Goal: Task Accomplishment & Management: Complete application form

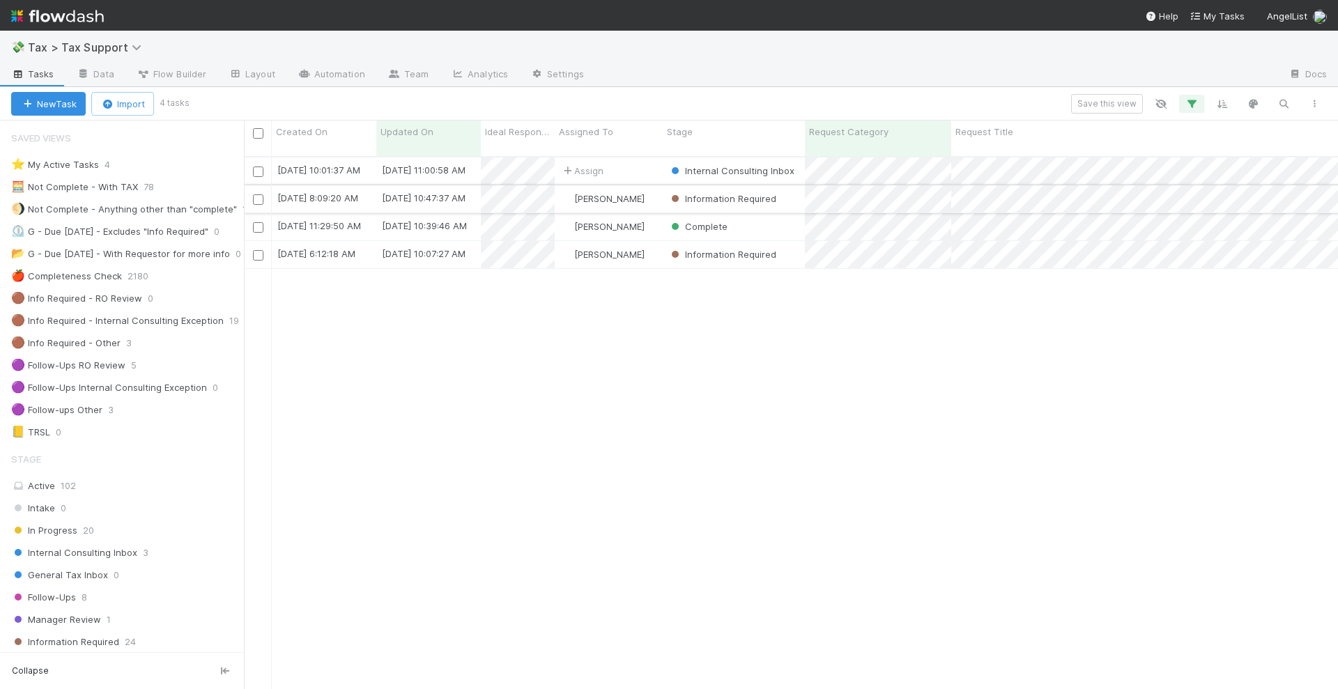
scroll to position [531, 1081]
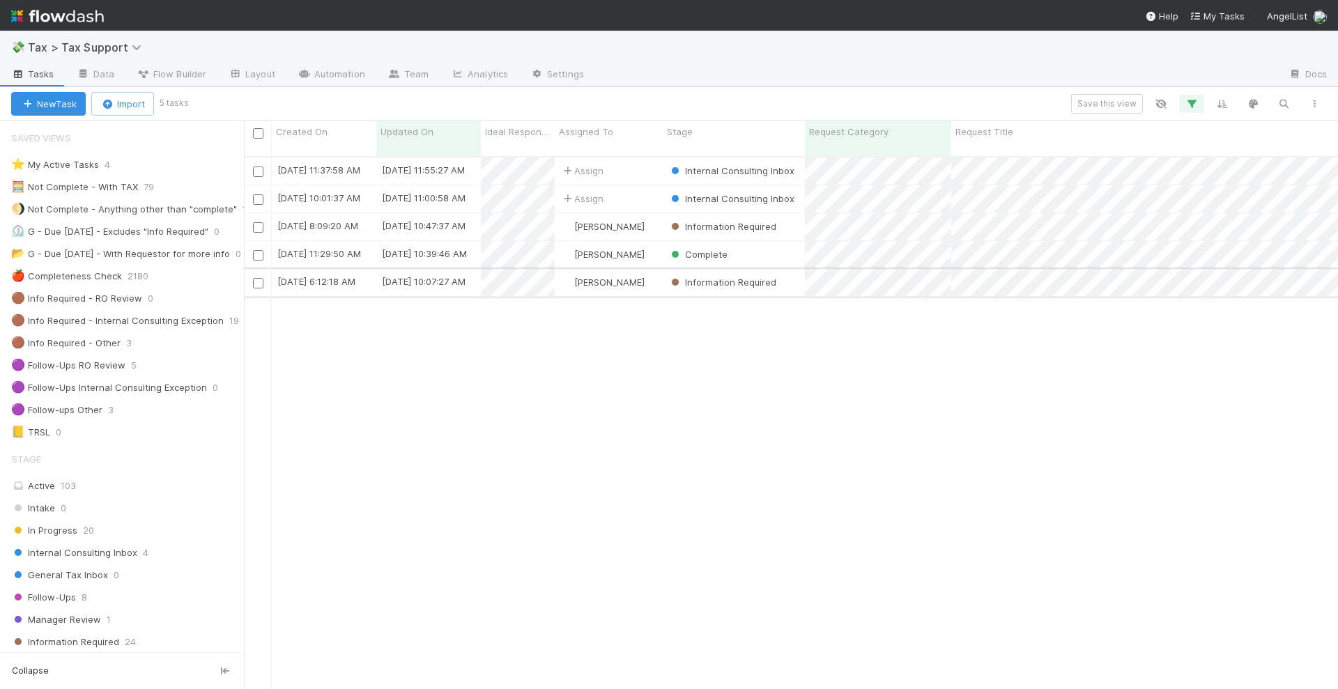
click at [643, 274] on div "[PERSON_NAME]" at bounding box center [609, 282] width 108 height 27
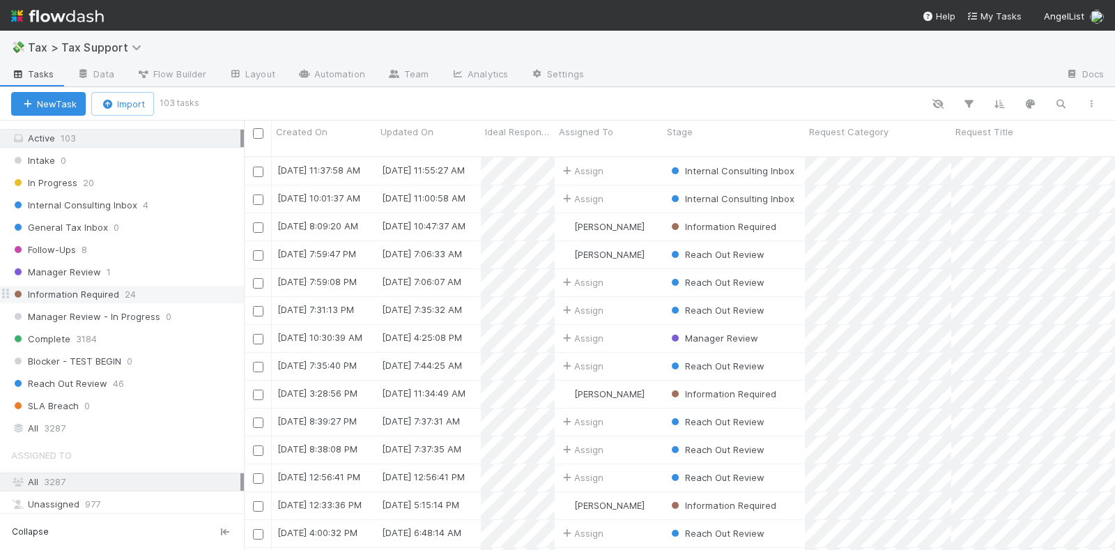
scroll to position [349, 0]
click at [95, 196] on span "Internal Consulting Inbox" at bounding box center [74, 204] width 126 height 17
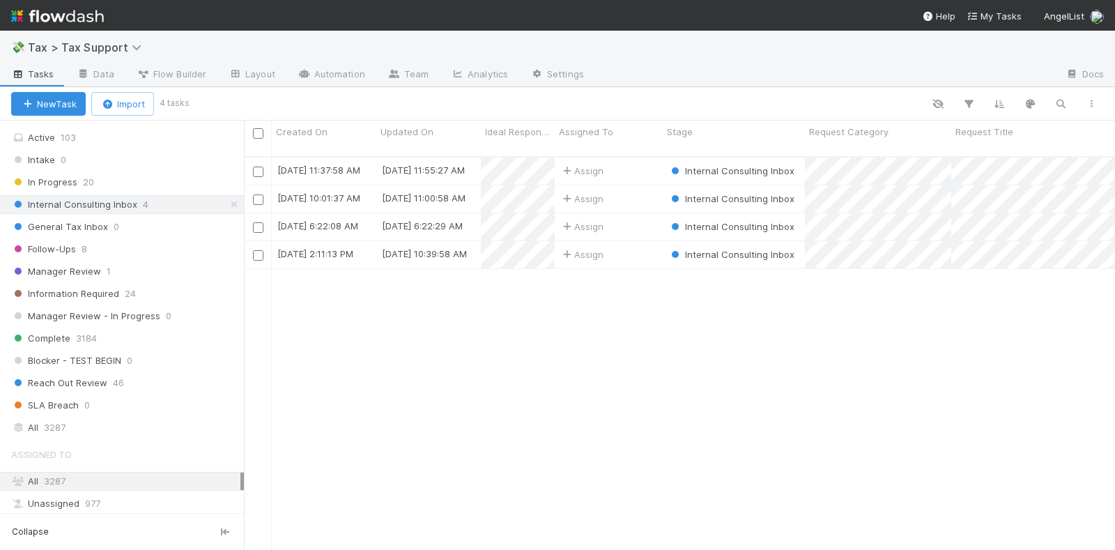
scroll to position [392, 858]
click at [72, 100] on button "New Task" at bounding box center [48, 104] width 75 height 24
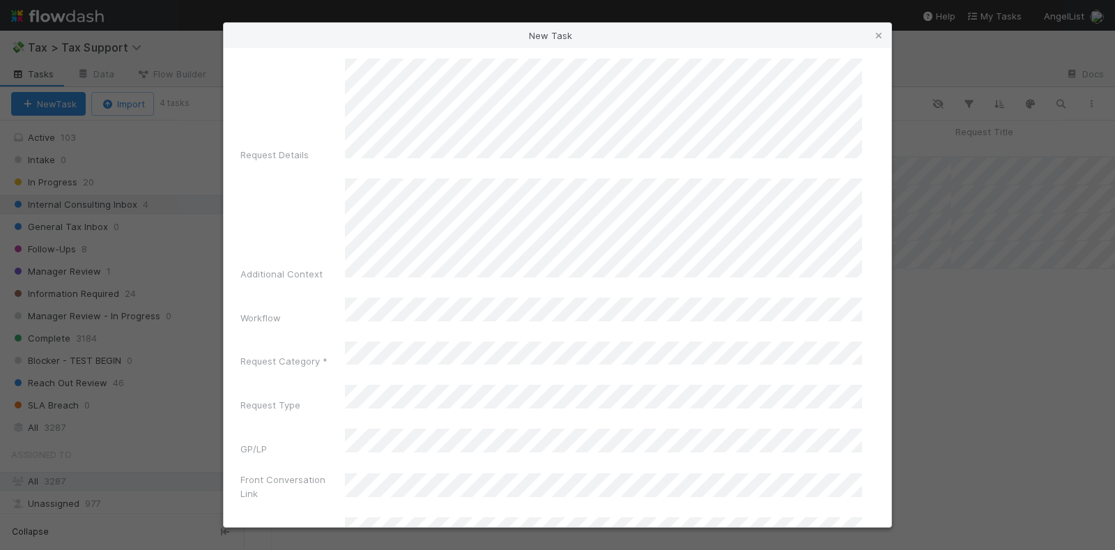
scroll to position [174, 0]
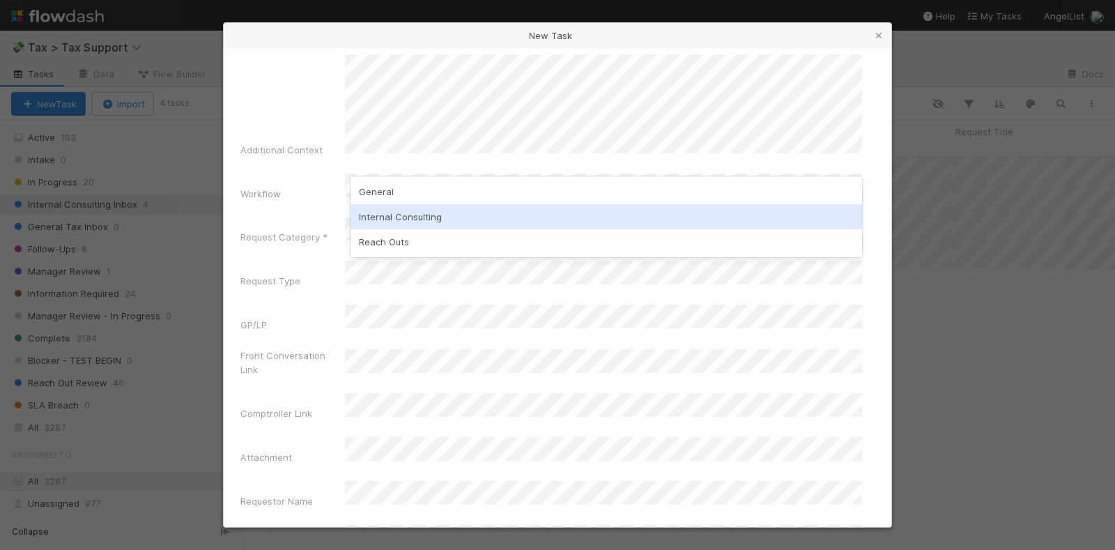
click at [413, 224] on div "Internal Consulting" at bounding box center [607, 216] width 512 height 25
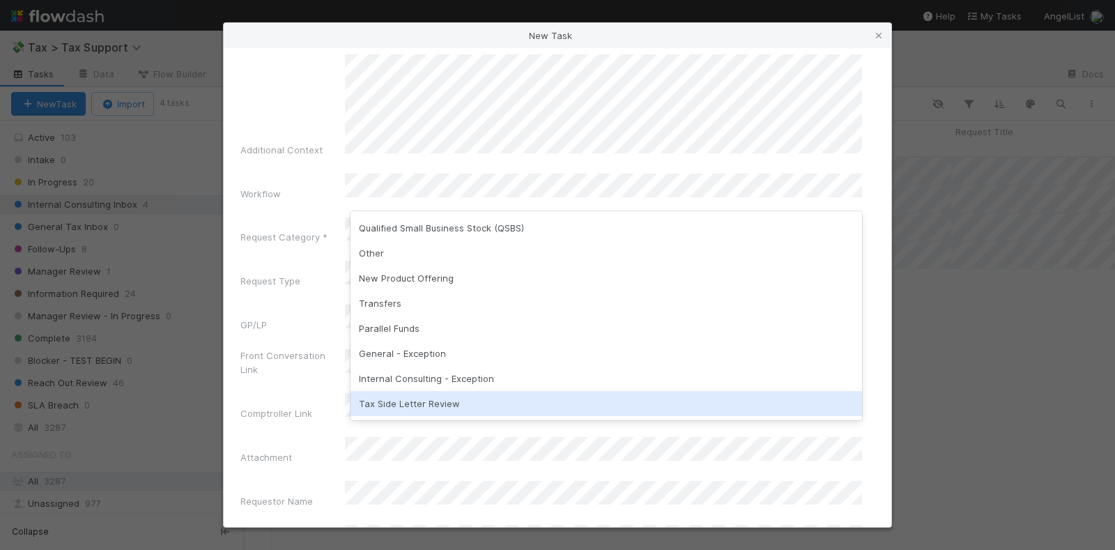
scroll to position [273, 0]
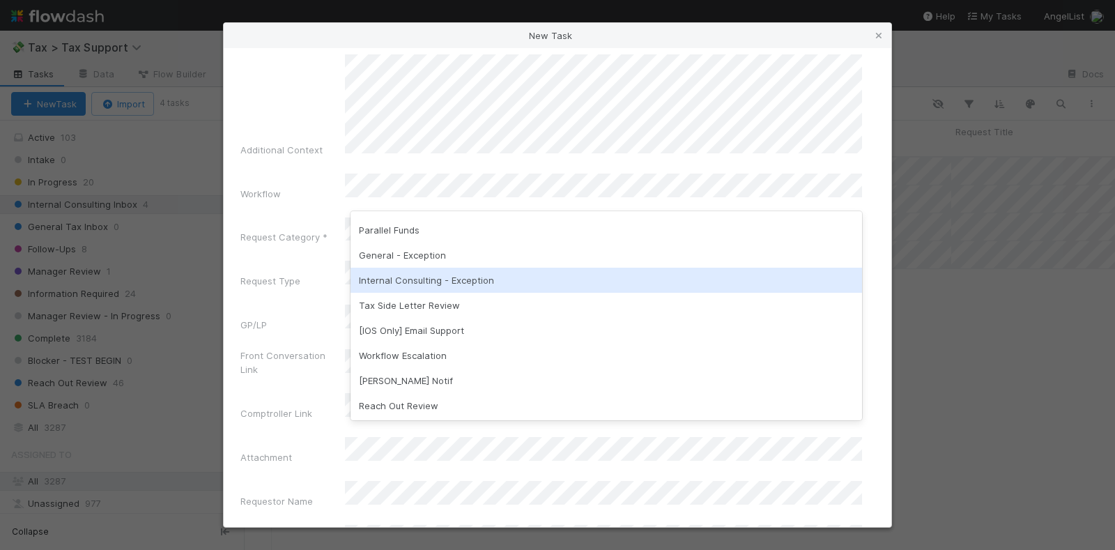
click at [429, 277] on div "Internal Consulting - Exception" at bounding box center [607, 280] width 512 height 25
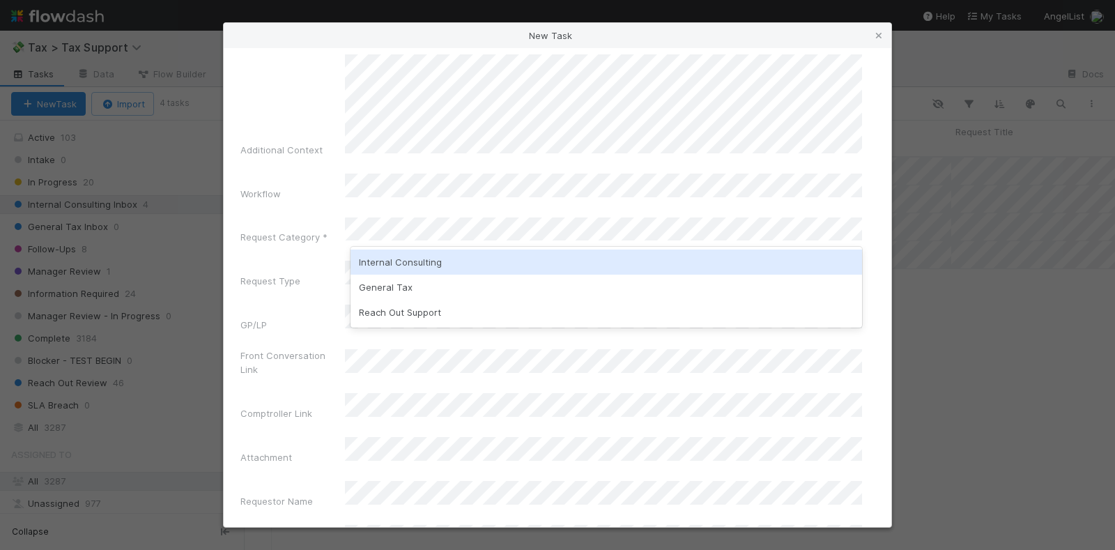
click at [424, 263] on div "Internal Consulting" at bounding box center [607, 262] width 512 height 25
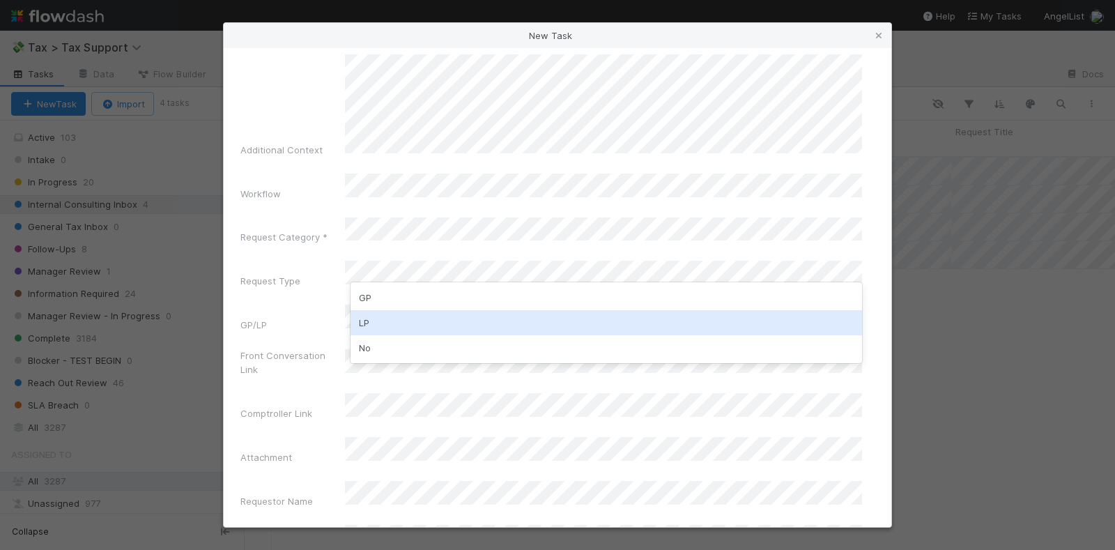
click at [388, 331] on div "LP" at bounding box center [607, 322] width 512 height 25
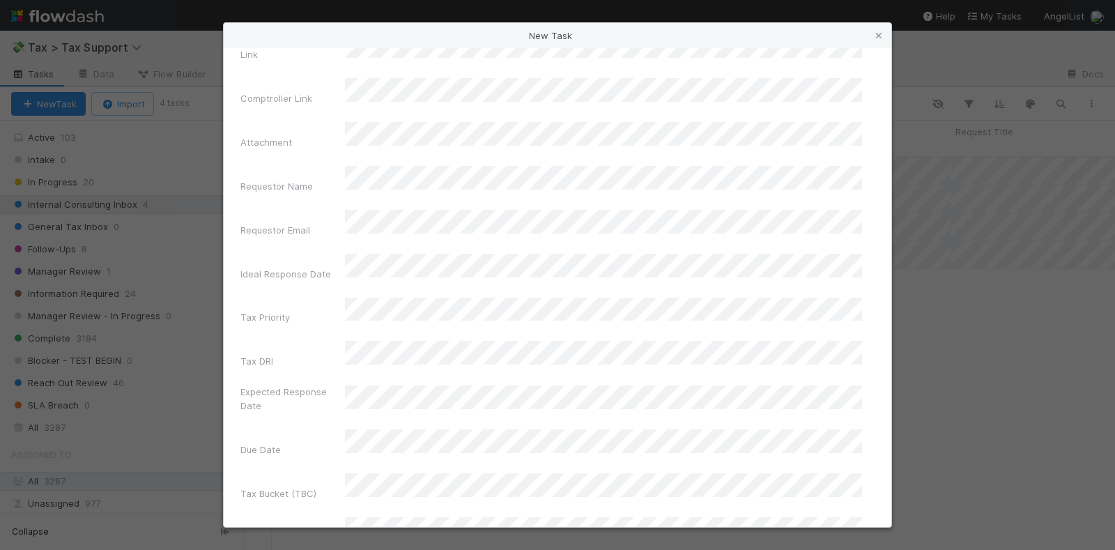
scroll to position [523, 0]
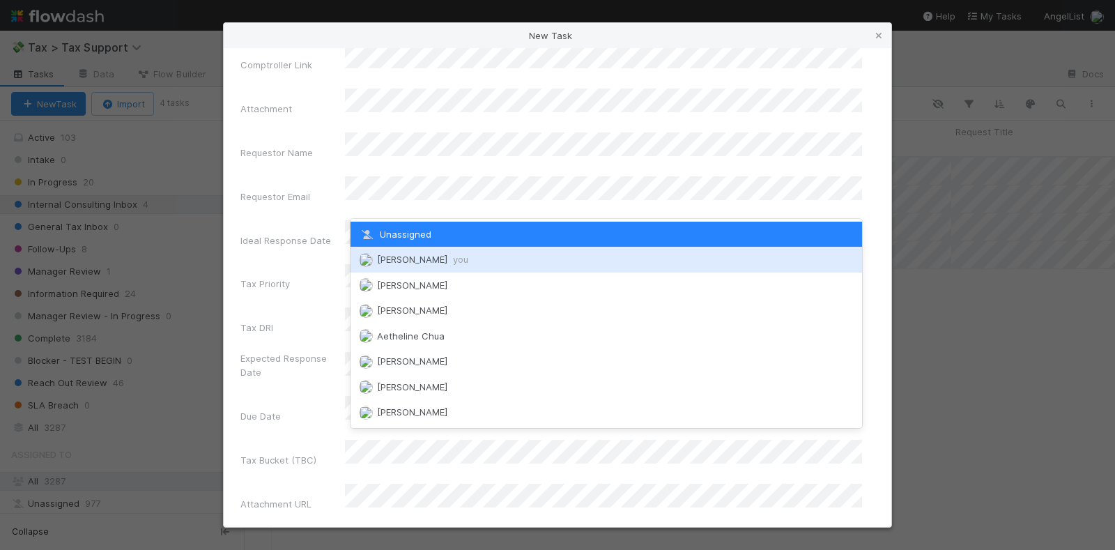
click at [407, 258] on span "Stephen Matza you" at bounding box center [422, 259] width 91 height 11
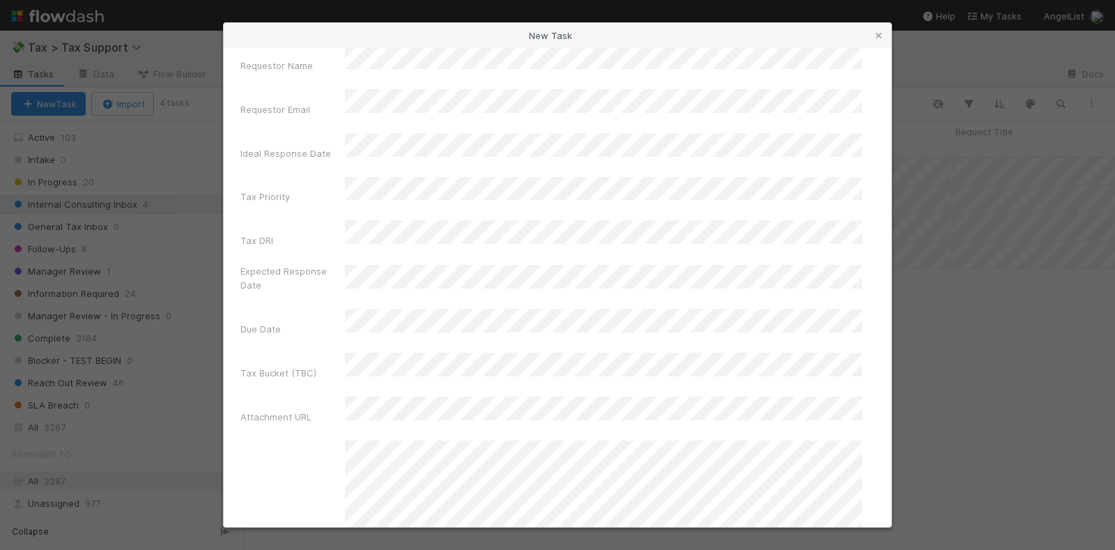
scroll to position [610, 0]
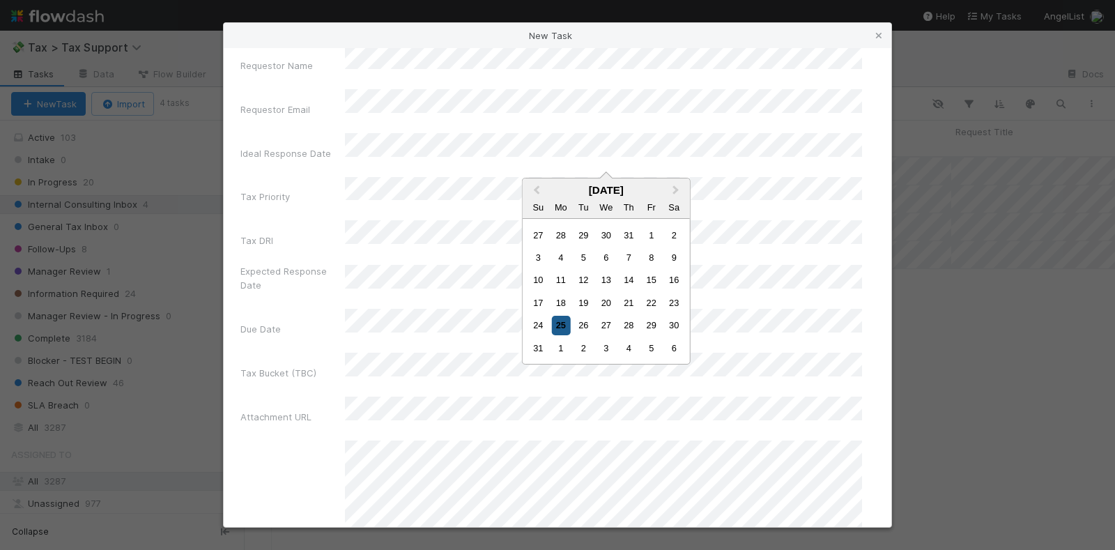
click at [557, 321] on div "25" at bounding box center [560, 325] width 19 height 19
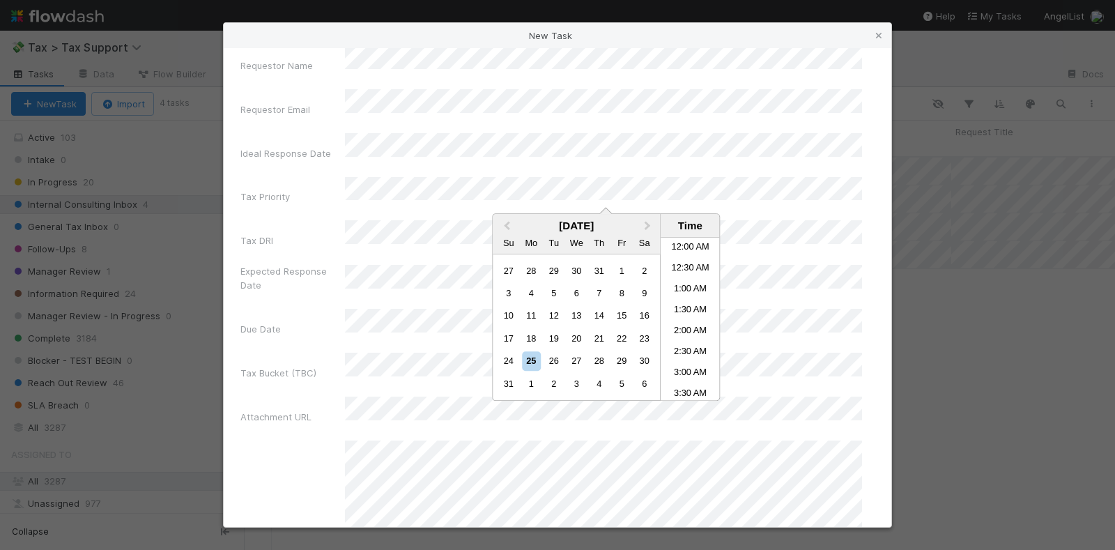
scroll to position [431, 0]
click at [532, 360] on div "25" at bounding box center [531, 361] width 19 height 19
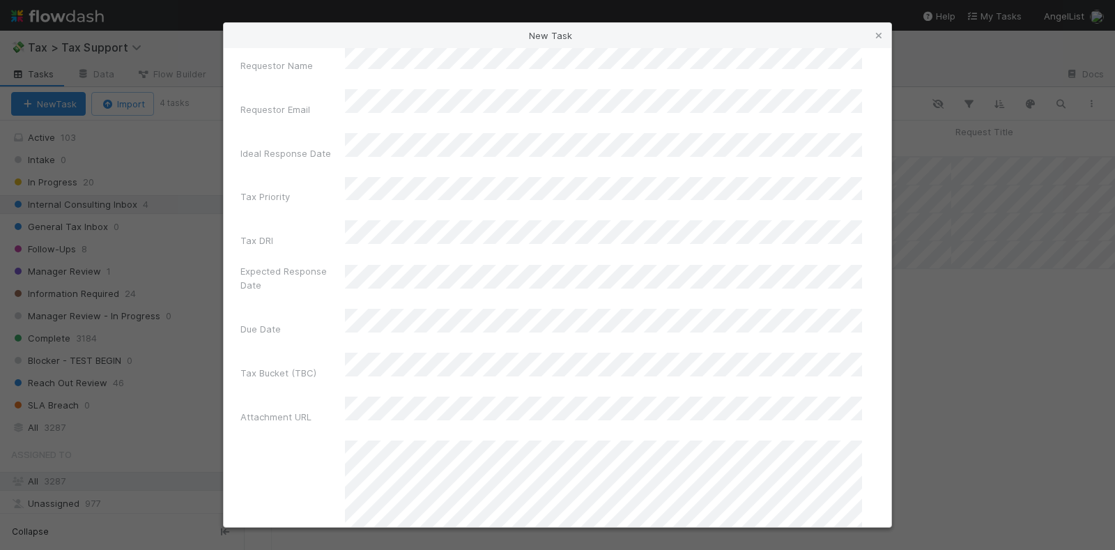
click at [290, 264] on div "Expected Response Date" at bounding box center [292, 280] width 105 height 33
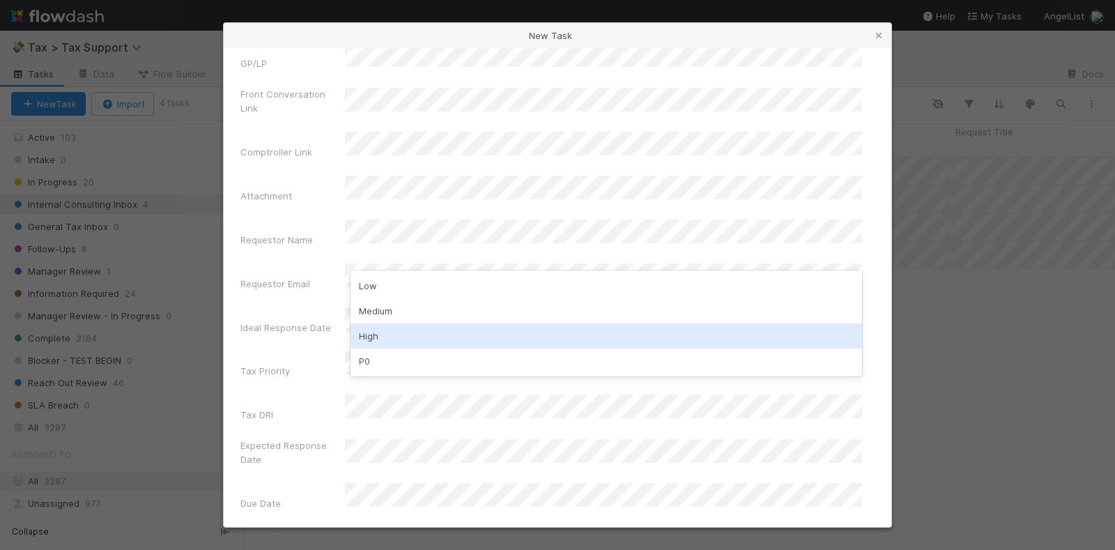
click at [378, 333] on div "High" at bounding box center [607, 335] width 512 height 25
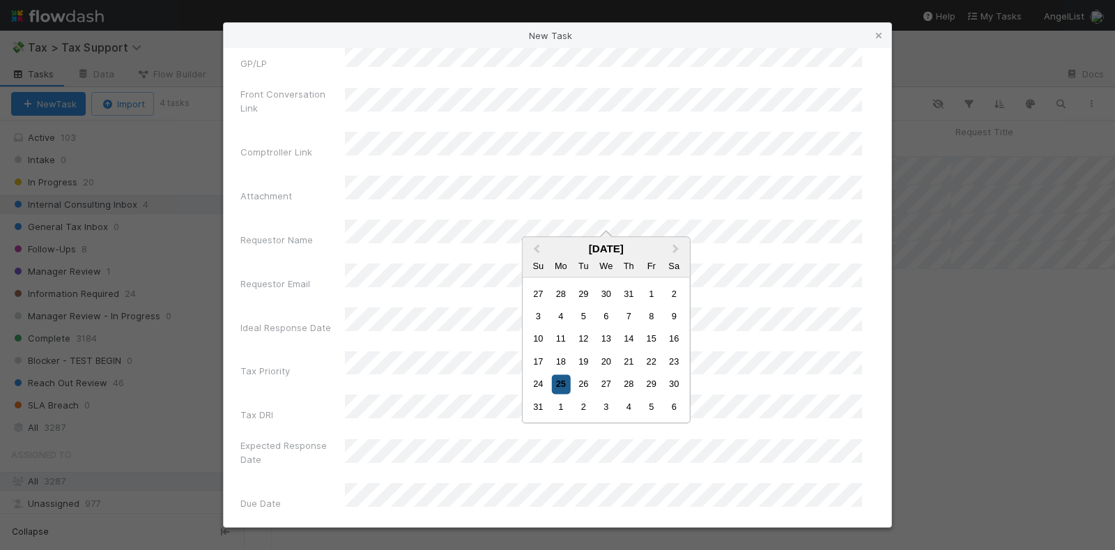
click at [562, 387] on div "25" at bounding box center [560, 384] width 19 height 19
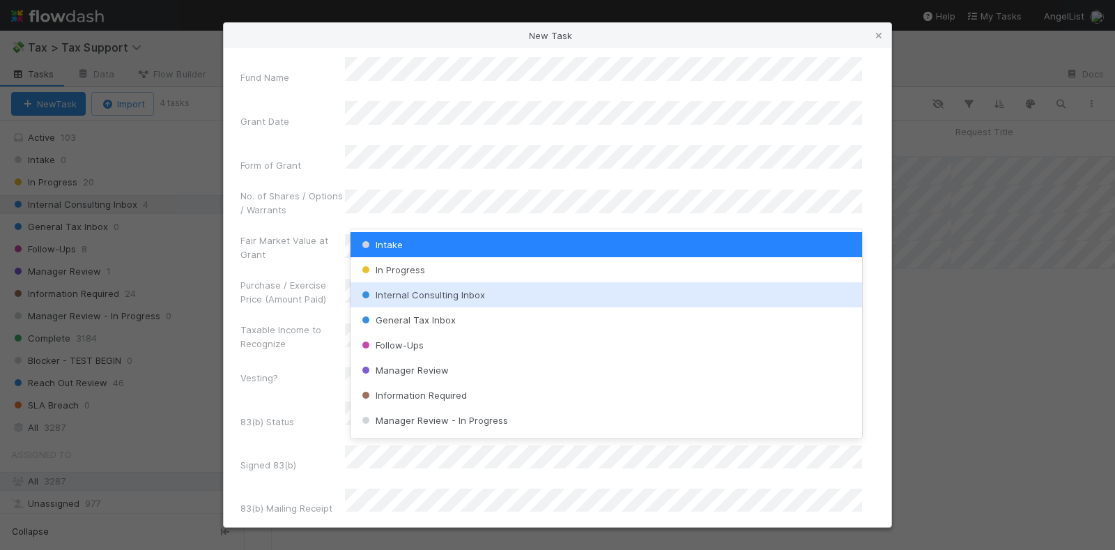
click at [436, 298] on span "Internal Consulting Inbox" at bounding box center [422, 294] width 126 height 11
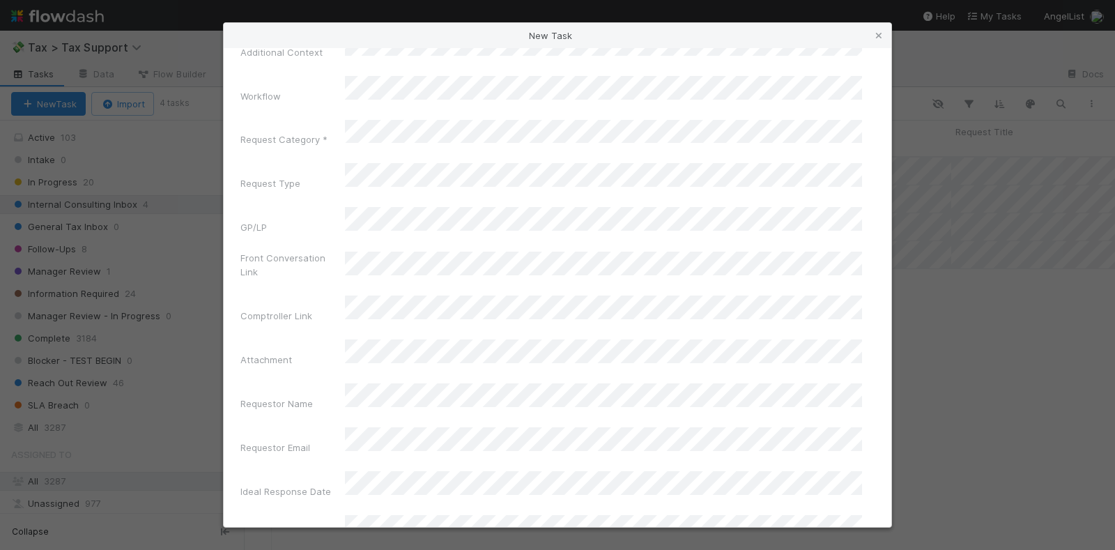
scroll to position [272, 0]
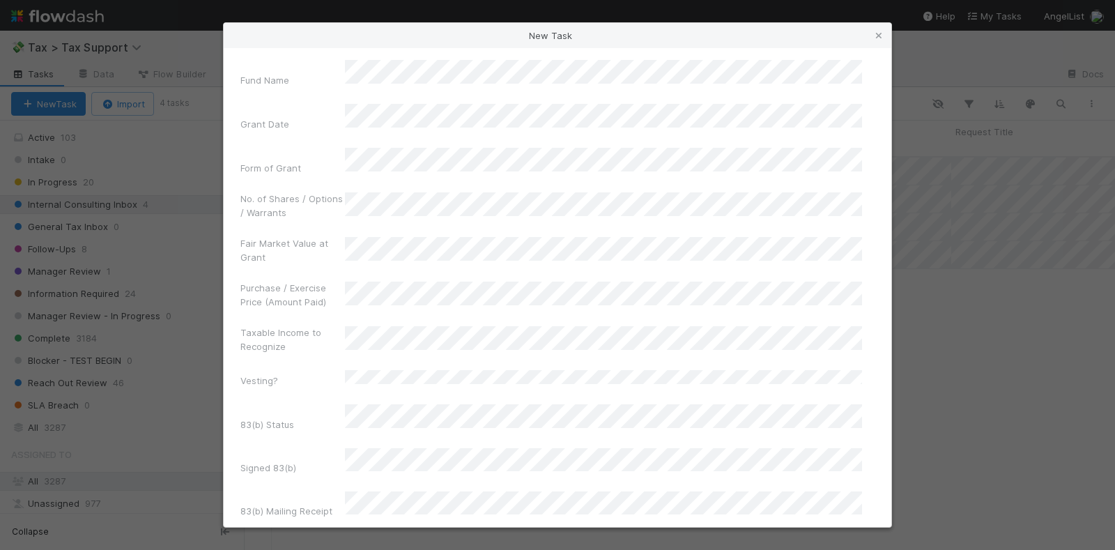
scroll to position [5053, 0]
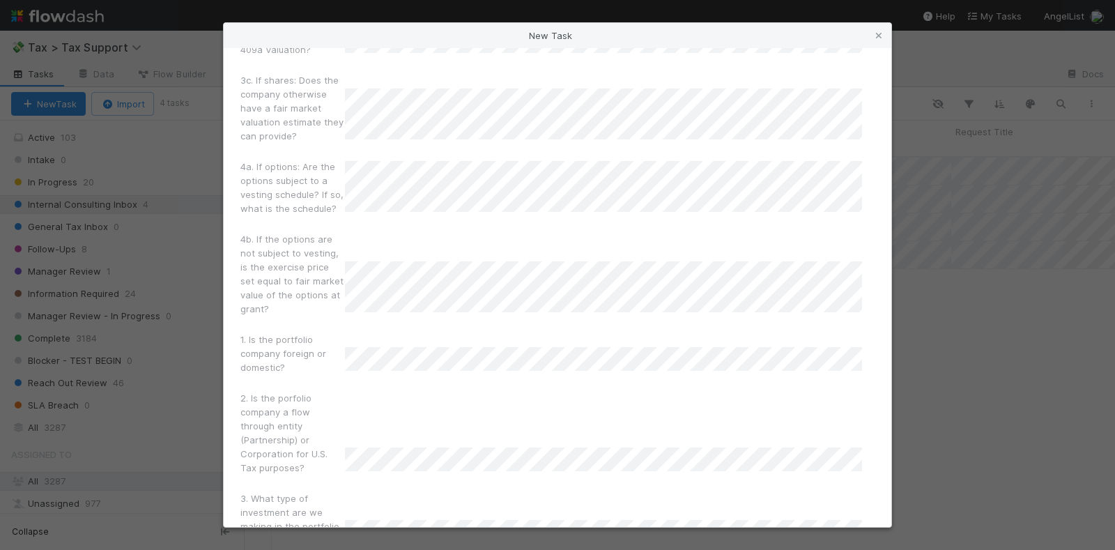
scroll to position [3659, 0]
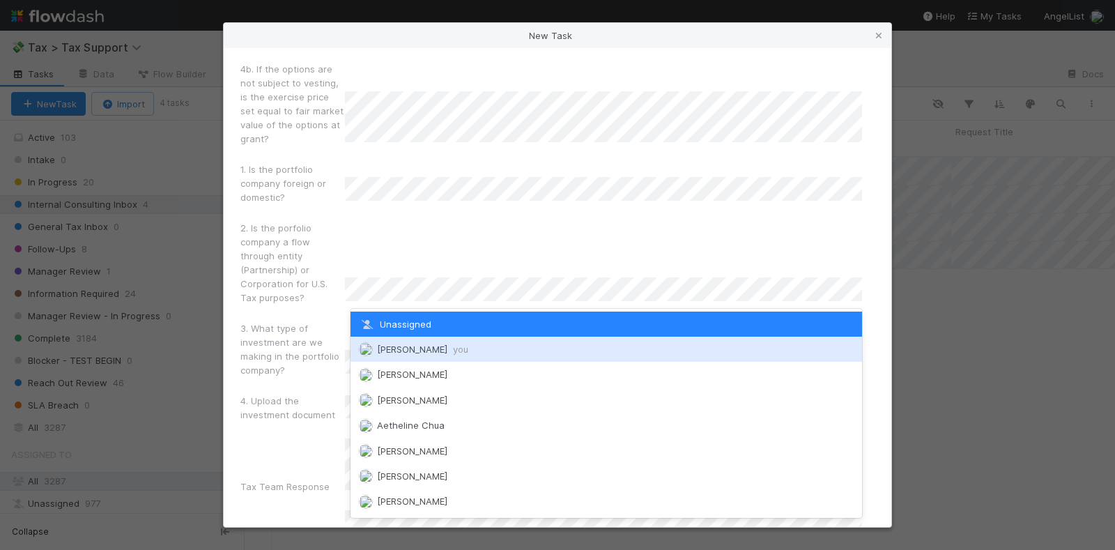
click at [453, 353] on span "you" at bounding box center [460, 349] width 15 height 11
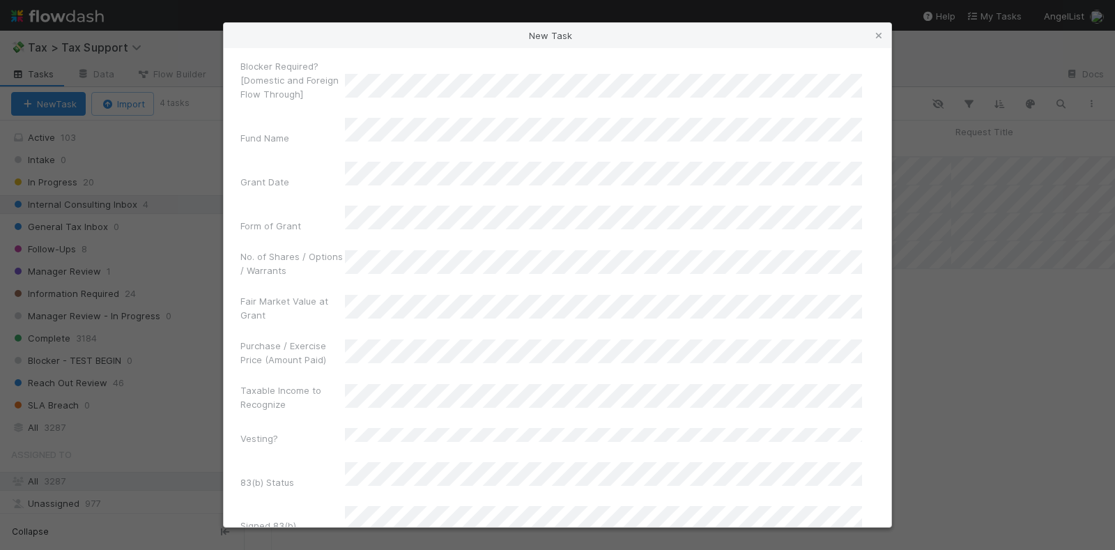
scroll to position [5053, 0]
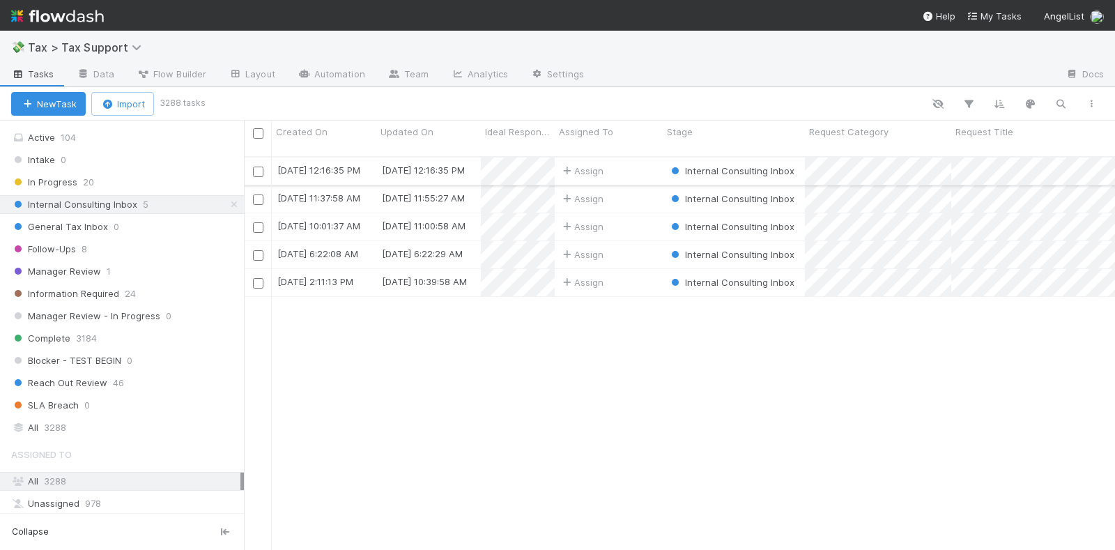
click at [628, 158] on div "Assign" at bounding box center [609, 171] width 108 height 27
